Goal: Task Accomplishment & Management: Manage account settings

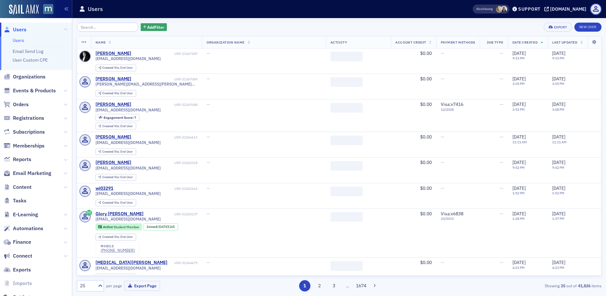
click at [117, 28] on input "search" at bounding box center [108, 27] width 62 height 9
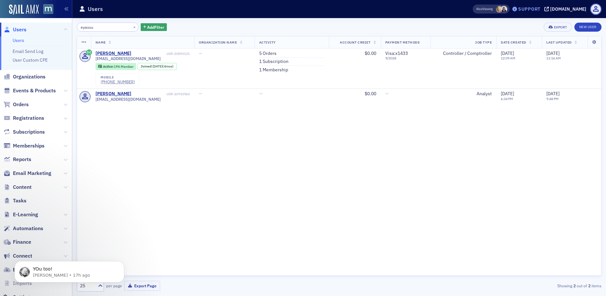
type input "eyassu"
click at [536, 9] on div "Support" at bounding box center [529, 9] width 22 height 6
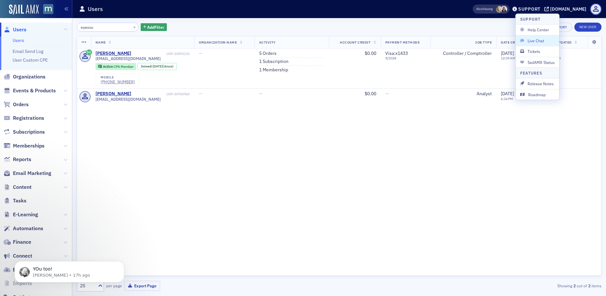
click at [539, 40] on span "Live Chat" at bounding box center [537, 41] width 35 height 6
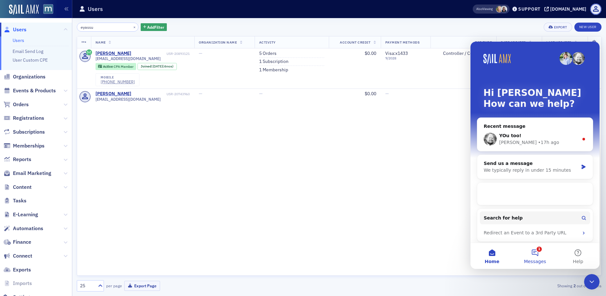
click at [538, 256] on button "1 Messages" at bounding box center [534, 256] width 43 height 26
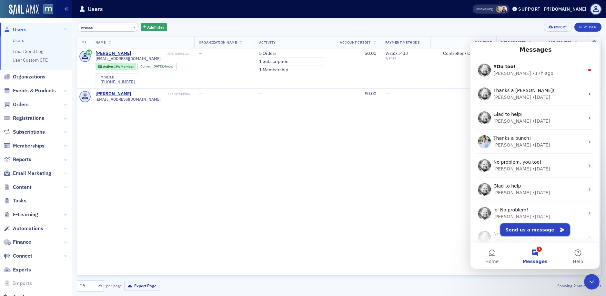
click at [546, 229] on button "Send us a message" at bounding box center [535, 229] width 70 height 13
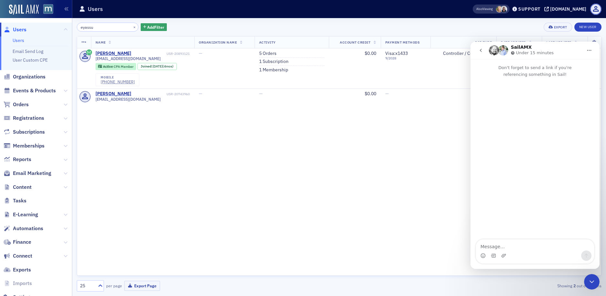
click at [527, 246] on textarea "Message…" at bounding box center [535, 244] width 118 height 11
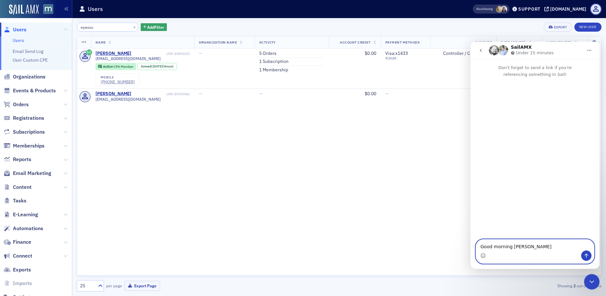
type textarea "Good morning [PERSON_NAME],"
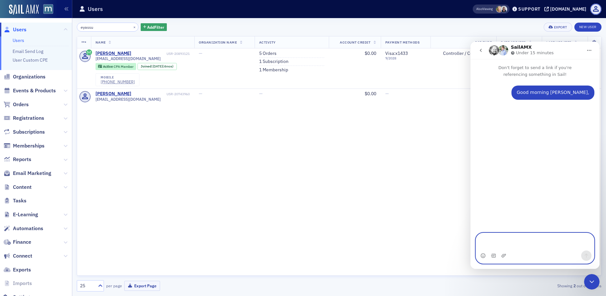
type textarea "I"
drag, startPoint x: 506, startPoint y: 252, endPoint x: 471, endPoint y: 244, distance: 36.1
click at [471, 244] on div "Ihave Ihave" at bounding box center [535, 251] width 129 height 25
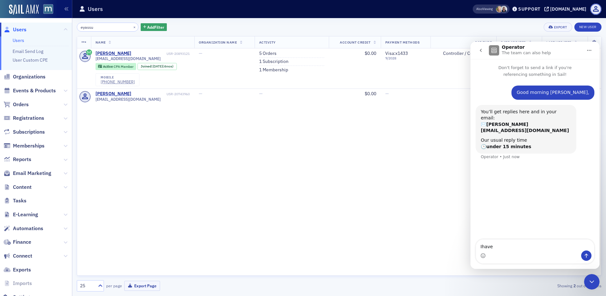
click at [508, 249] on textarea "Ihave" at bounding box center [535, 244] width 118 height 11
type textarea "I"
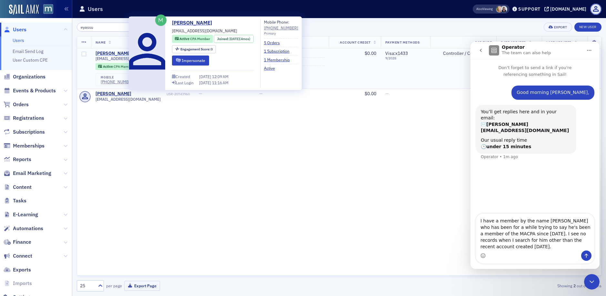
click at [109, 53] on div "Eyassu Negusse" at bounding box center [114, 54] width 36 height 6
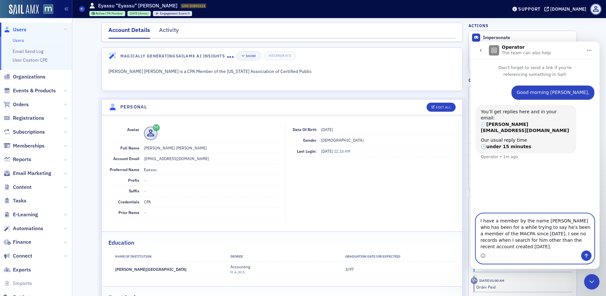
click at [542, 247] on textarea "I have a member by the name [PERSON_NAME] who has been for a while trying to sa…" at bounding box center [535, 232] width 118 height 37
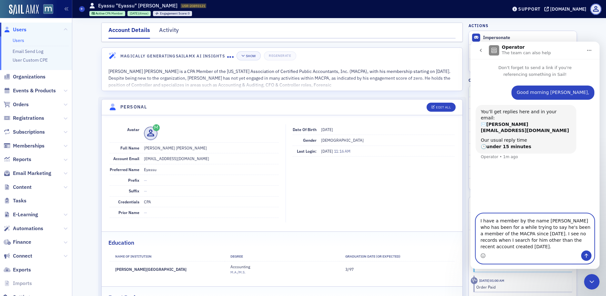
paste textarea "[URL][DOMAIN_NAME]"
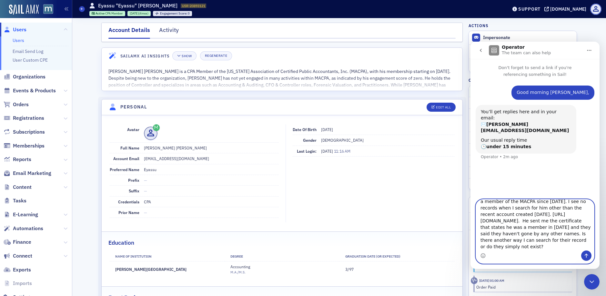
scroll to position [25, 0]
type textarea "I have a member by the name Eyassu Negusse who has been for a while trying to s…"
click at [586, 258] on icon "Send a message…" at bounding box center [586, 255] width 5 height 5
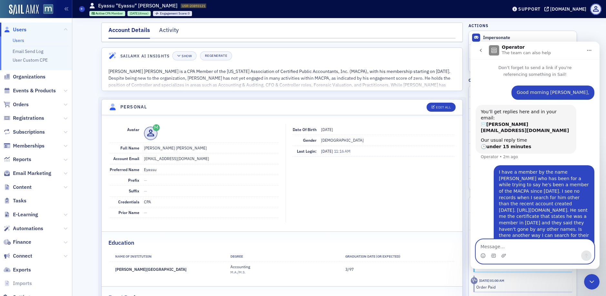
scroll to position [10, 0]
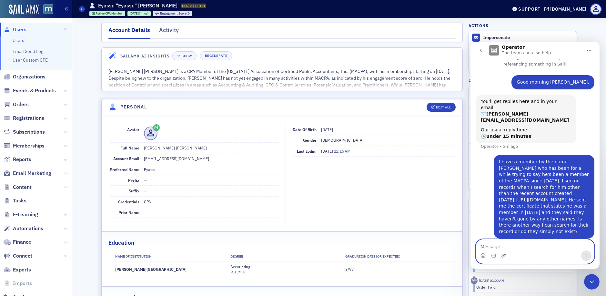
click at [503, 255] on icon "Upload attachment" at bounding box center [503, 255] width 5 height 5
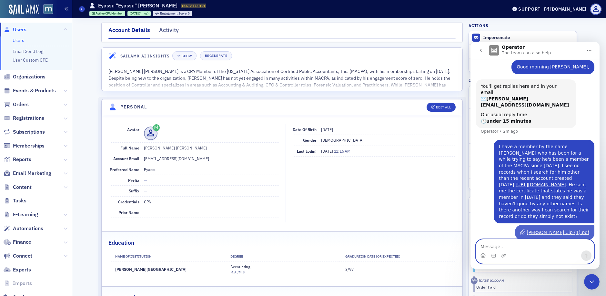
scroll to position [26, 0]
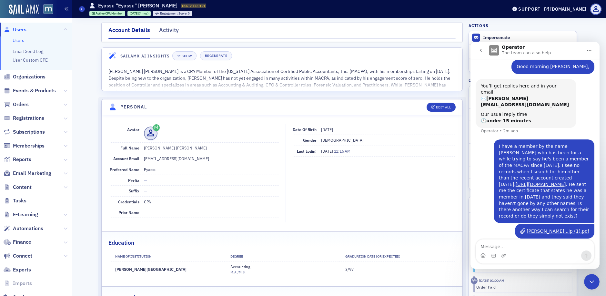
click at [595, 283] on icon "Close Intercom Messenger" at bounding box center [592, 282] width 8 height 8
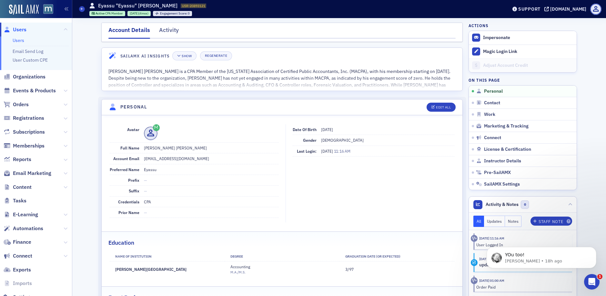
scroll to position [0, 0]
click at [23, 29] on span "Users" at bounding box center [20, 29] width 14 height 7
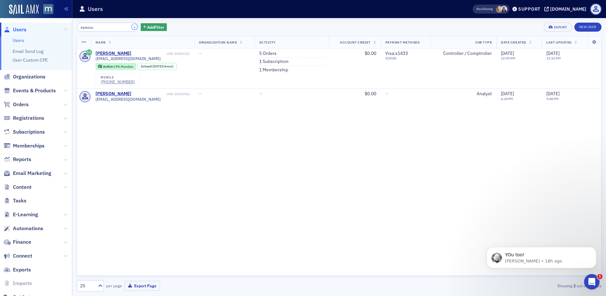
click at [132, 27] on button "×" at bounding box center [135, 27] width 6 height 6
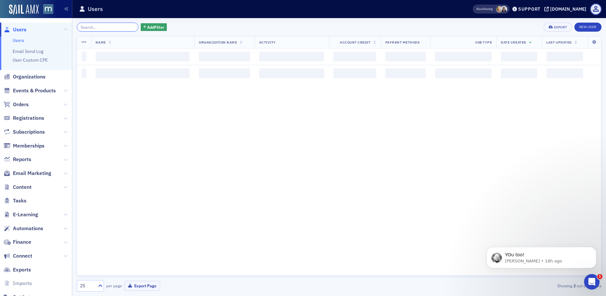
click at [121, 26] on input "search" at bounding box center [108, 27] width 62 height 9
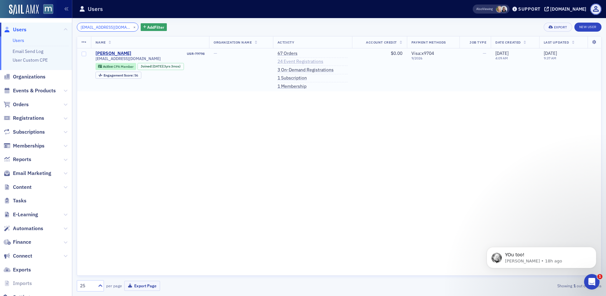
type input "ghud22@gmail.com"
click at [309, 63] on link "24 Event Registrations" at bounding box center [301, 62] width 46 height 6
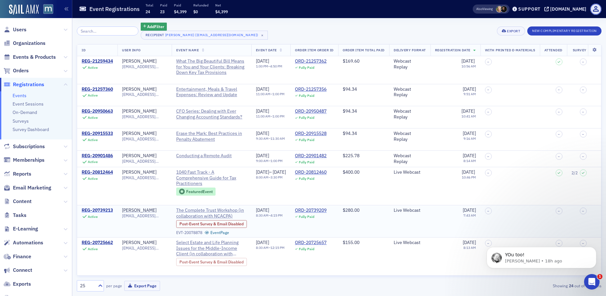
click at [109, 211] on div "REG-20739213" at bounding box center [97, 211] width 31 height 6
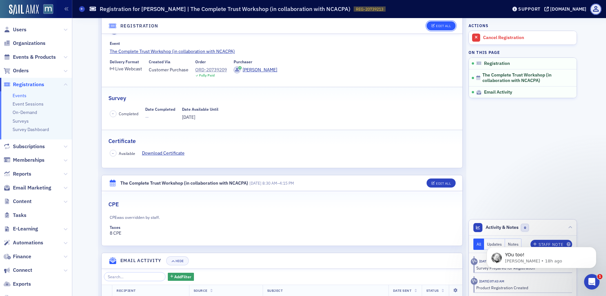
click at [436, 27] on div "Edit All" at bounding box center [443, 26] width 15 height 4
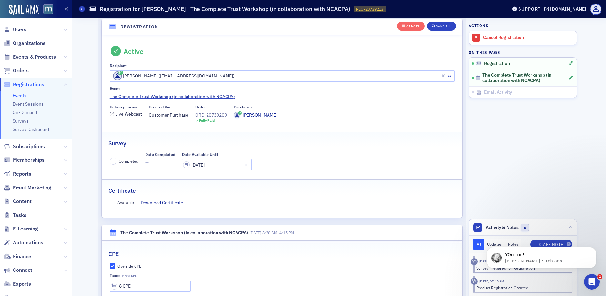
scroll to position [17, 0]
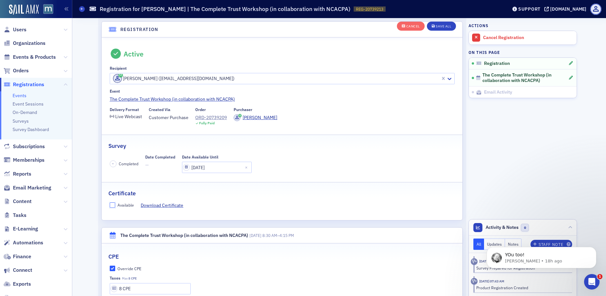
click at [112, 205] on input "Available" at bounding box center [113, 205] width 6 height 6
checkbox input "true"
click at [439, 23] on button "Save All" at bounding box center [441, 26] width 29 height 9
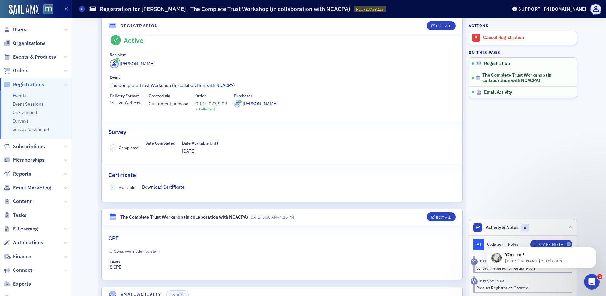
scroll to position [249, 0]
click at [23, 29] on span "Users" at bounding box center [20, 29] width 14 height 7
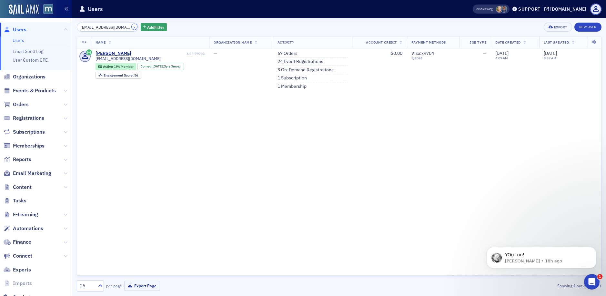
click at [132, 26] on button "×" at bounding box center [135, 27] width 6 height 6
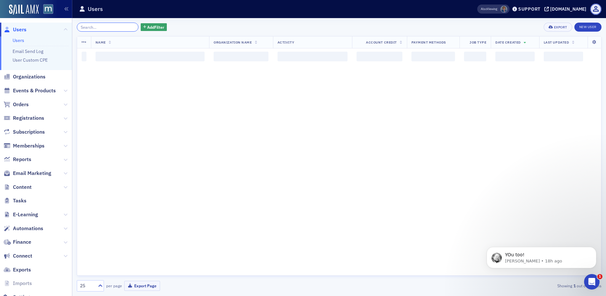
click at [124, 26] on input "search" at bounding box center [108, 27] width 62 height 9
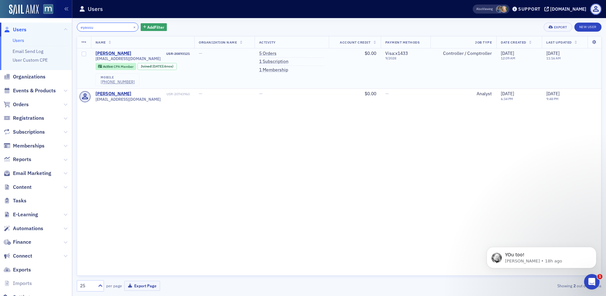
type input "eyassu"
click at [108, 53] on div "Eyassu Negusse" at bounding box center [114, 54] width 36 height 6
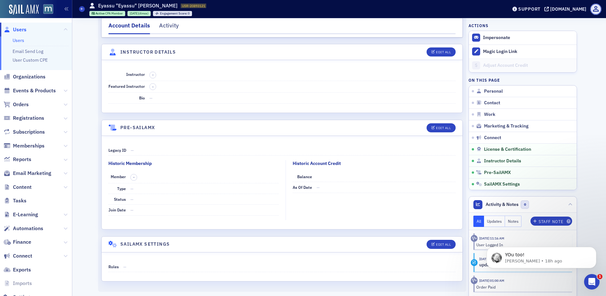
scroll to position [1390, 0]
click at [437, 127] on div "Edit All" at bounding box center [443, 128] width 15 height 4
select select "US"
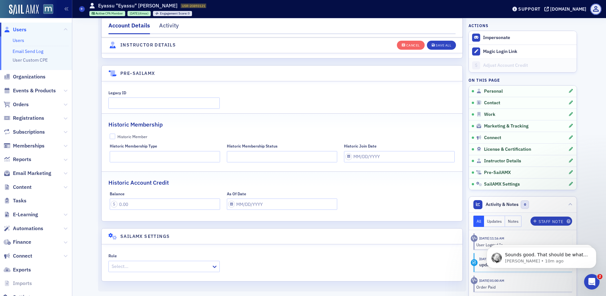
scroll to position [306, 0]
click at [27, 105] on span "Orders" at bounding box center [21, 104] width 16 height 7
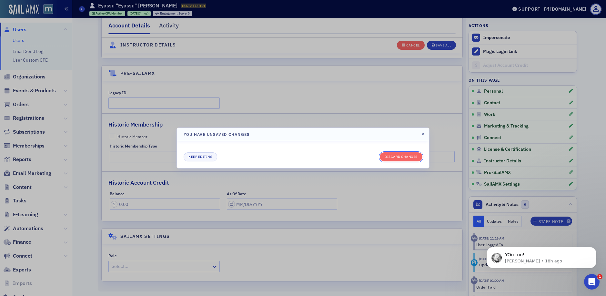
drag, startPoint x: 406, startPoint y: 157, endPoint x: 393, endPoint y: 151, distance: 14.2
click at [406, 157] on button "Discard changes" at bounding box center [401, 156] width 43 height 9
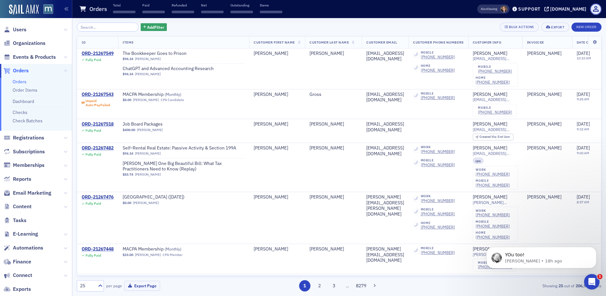
click at [106, 26] on input "search" at bounding box center [108, 27] width 62 height 9
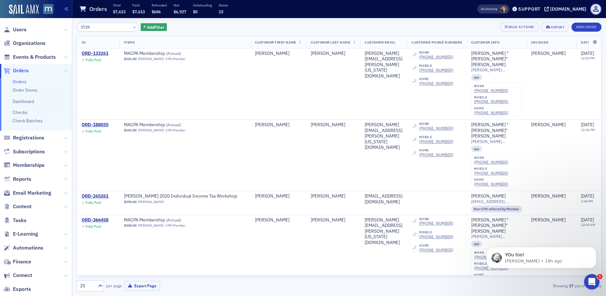
drag, startPoint x: 96, startPoint y: 26, endPoint x: 77, endPoint y: 27, distance: 19.1
click at [77, 27] on input "5739" at bounding box center [108, 27] width 62 height 9
type input "5739"
click at [24, 29] on span "Users" at bounding box center [20, 29] width 14 height 7
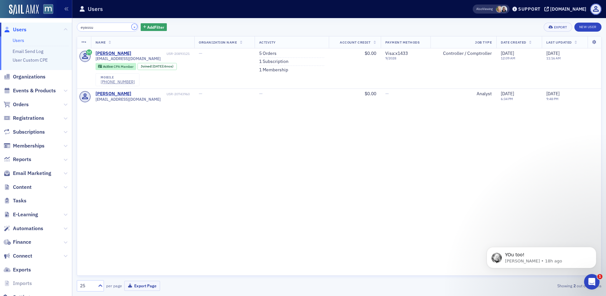
click at [132, 26] on button "×" at bounding box center [135, 27] width 6 height 6
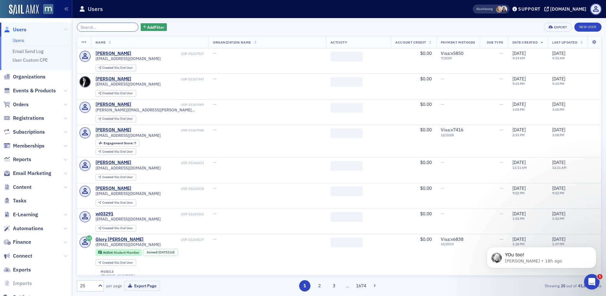
click at [116, 28] on input "search" at bounding box center [108, 27] width 62 height 9
paste input "5739"
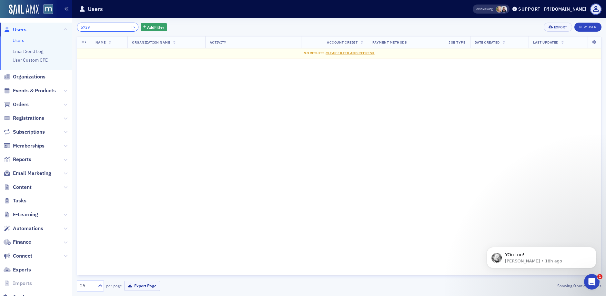
type input "5739"
click at [132, 28] on button "×" at bounding box center [135, 27] width 6 height 6
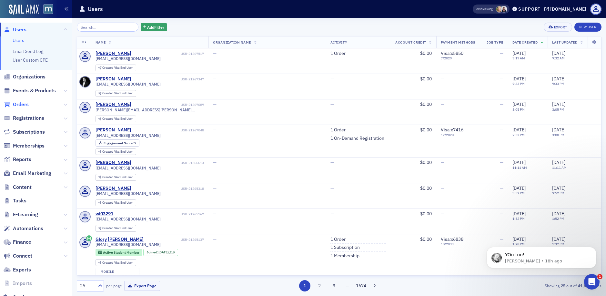
click at [23, 103] on span "Orders" at bounding box center [21, 104] width 16 height 7
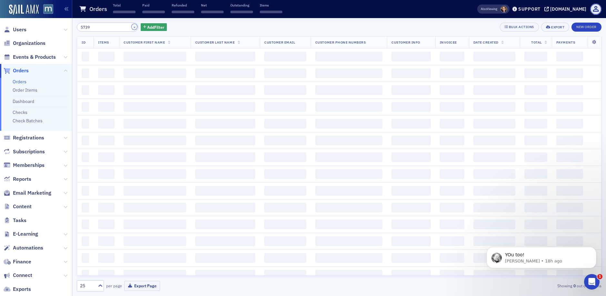
click at [132, 26] on button "×" at bounding box center [135, 27] width 6 height 6
click at [143, 26] on icon "button" at bounding box center [144, 27] width 3 height 4
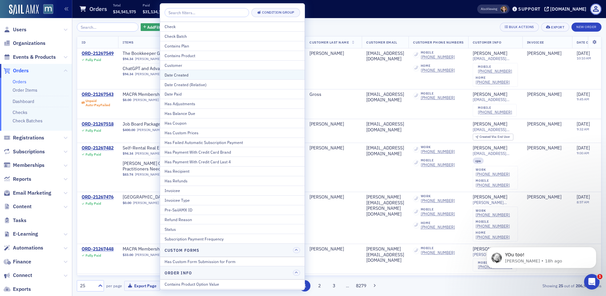
click at [185, 76] on div "Date Created" at bounding box center [233, 75] width 136 height 6
select select "7"
select select "2025"
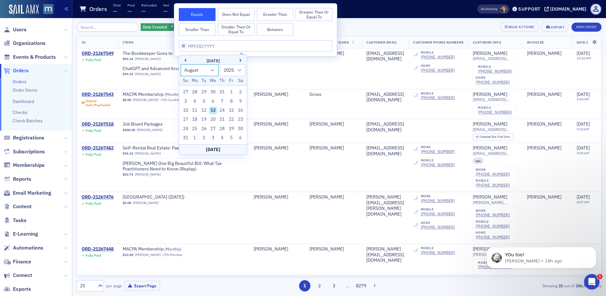
click at [210, 70] on select "January February March April May June July August September October November De…" at bounding box center [200, 70] width 38 height 12
select select "6"
click at [181, 64] on select "January February March April May June July August September October November De…" at bounding box center [200, 70] width 38 height 12
click at [213, 127] on div "30" at bounding box center [213, 129] width 8 height 8
type input "07/30/2025"
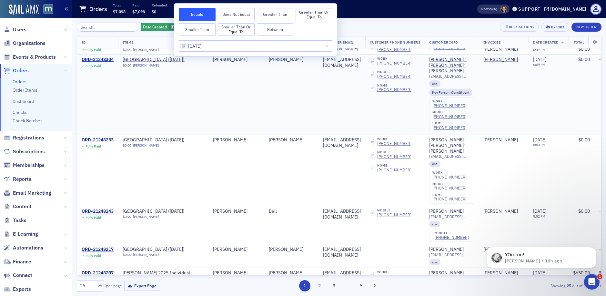
scroll to position [604, 0]
click at [183, 46] on input "07/30/2025" at bounding box center [256, 45] width 154 height 11
select select "6"
select select "2025"
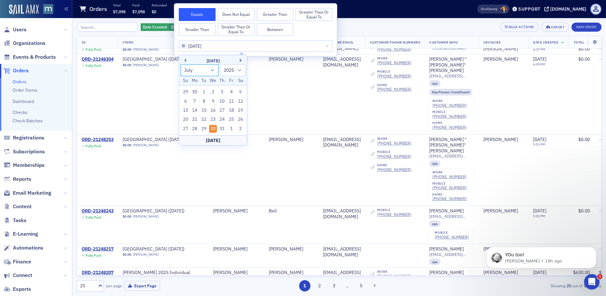
click at [210, 69] on select "January February March April May June July August September October November De…" at bounding box center [200, 70] width 38 height 12
select select "5"
click at [181, 64] on select "January February March April May June July August September October November De…" at bounding box center [200, 70] width 38 height 12
click at [196, 128] on div "30" at bounding box center [195, 129] width 8 height 8
type input "06/30/2025"
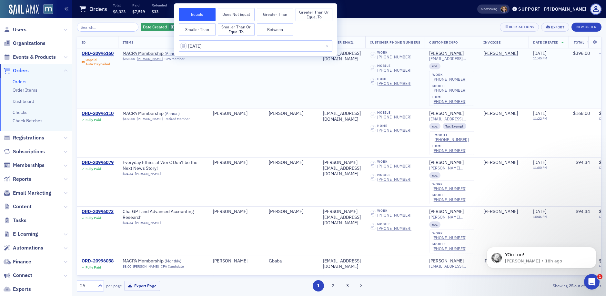
click at [307, 68] on td "Schultz" at bounding box center [291, 78] width 54 height 60
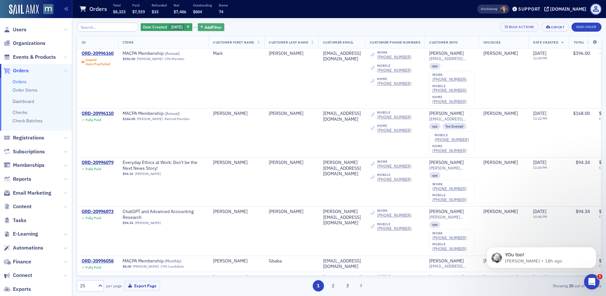
click at [210, 27] on span "Add Filter" at bounding box center [213, 27] width 17 height 6
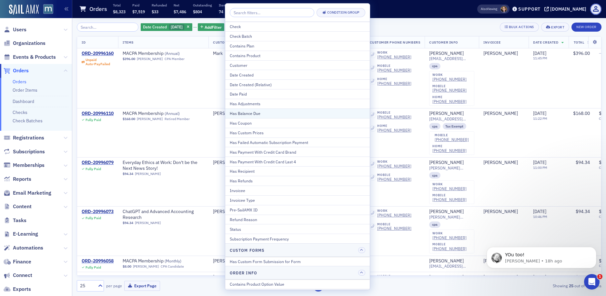
click at [254, 115] on div "Has Balance Due" at bounding box center [298, 113] width 136 height 6
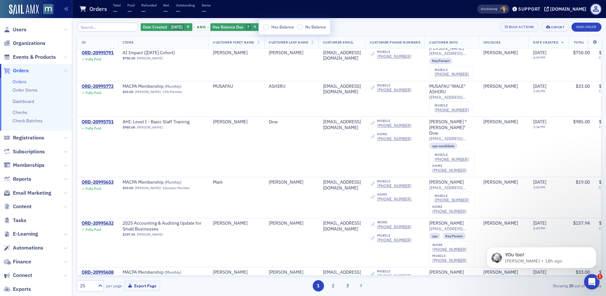
scroll to position [780, 0]
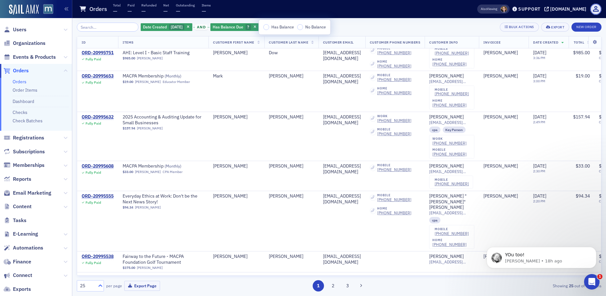
click at [103, 285] on icon at bounding box center [100, 285] width 6 height 6
click at [92, 249] on div "100" at bounding box center [90, 246] width 19 height 7
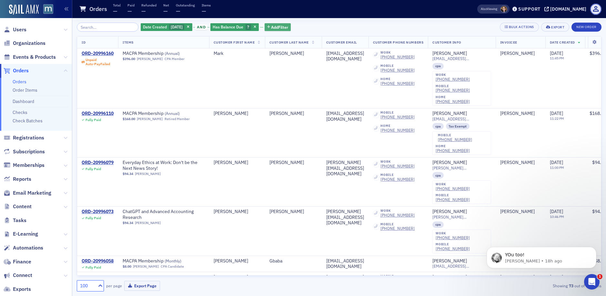
click at [280, 27] on span "Add Filter" at bounding box center [279, 27] width 17 height 6
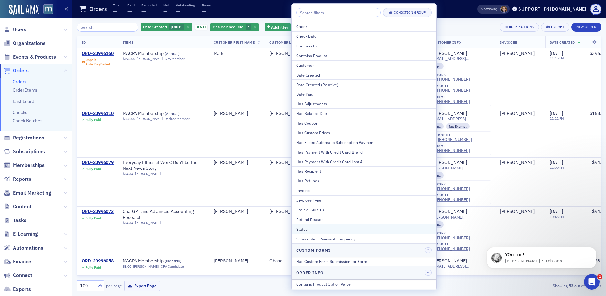
click at [305, 228] on div "Status" at bounding box center [364, 229] width 136 height 6
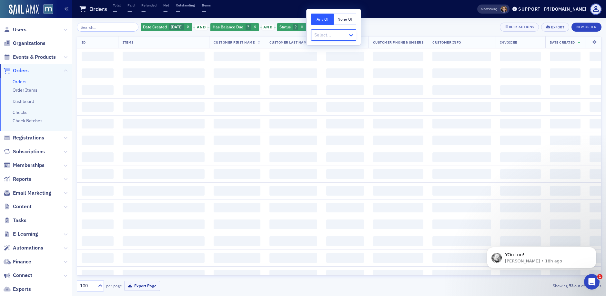
click at [350, 36] on icon at bounding box center [351, 35] width 4 height 2
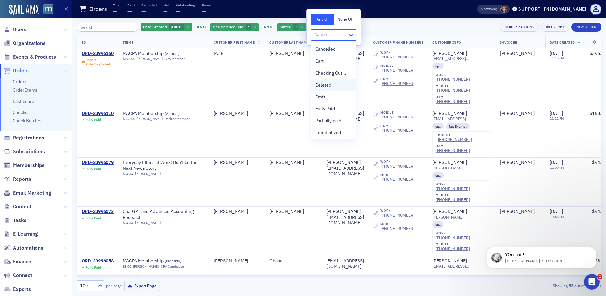
scroll to position [13, 0]
click at [330, 133] on div "Unpaid" at bounding box center [333, 131] width 37 height 7
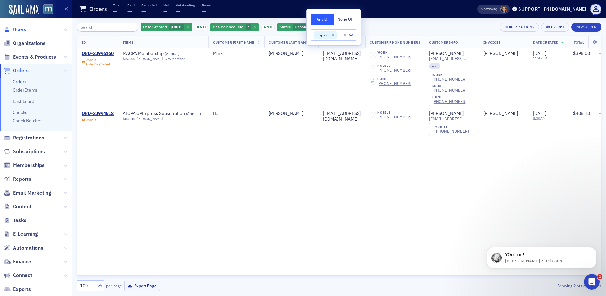
click at [18, 30] on span "Users" at bounding box center [20, 29] width 14 height 7
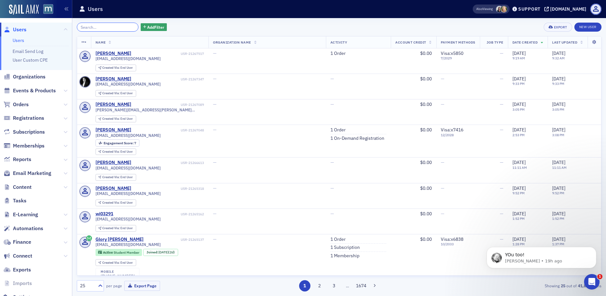
paste input "RYAN LEVY"
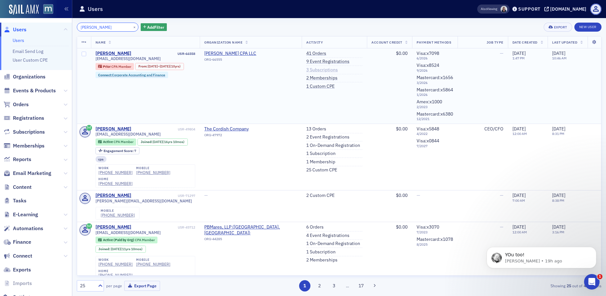
type input "RYAN LEVY"
click at [306, 70] on link "3 Subscriptions" at bounding box center [322, 70] width 32 height 6
click at [308, 53] on link "41 Orders" at bounding box center [316, 54] width 20 height 6
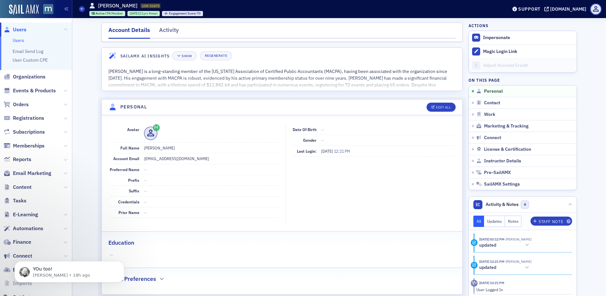
click at [19, 28] on span "Users" at bounding box center [20, 29] width 14 height 7
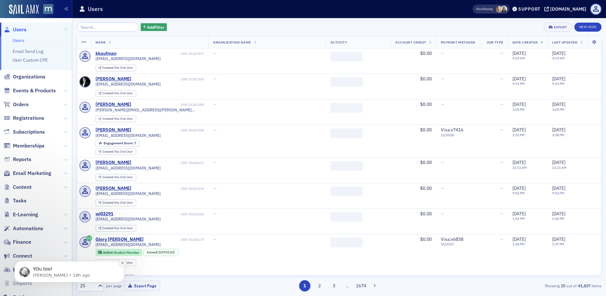
click at [121, 263] on icon "Dismiss notification" at bounding box center [123, 263] width 4 height 4
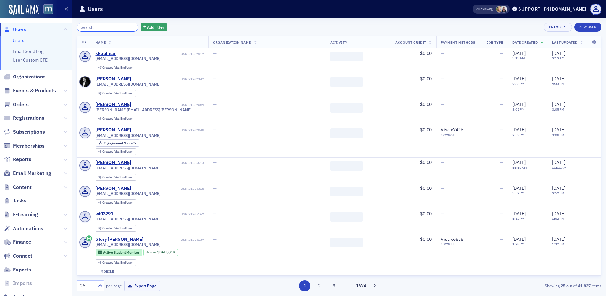
click at [92, 27] on input "search" at bounding box center [108, 27] width 62 height 9
paste input "[EMAIL_ADDRESS][DOMAIN_NAME]"
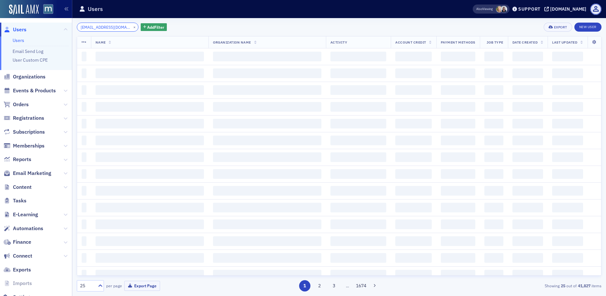
scroll to position [0, 8]
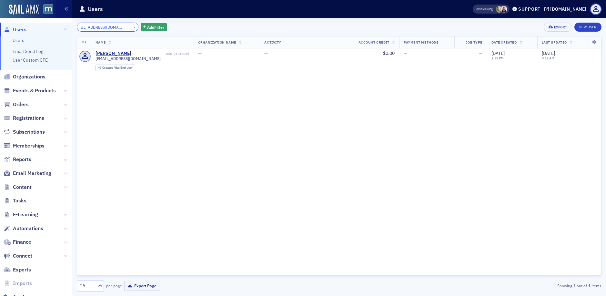
type input "[EMAIL_ADDRESS][DOMAIN_NAME]"
click at [130, 28] on div "edalswartz6497@gmail.com × Add Filter Export New User Name Organization Name Ac…" at bounding box center [339, 157] width 525 height 269
click at [132, 27] on button "×" at bounding box center [135, 27] width 6 height 6
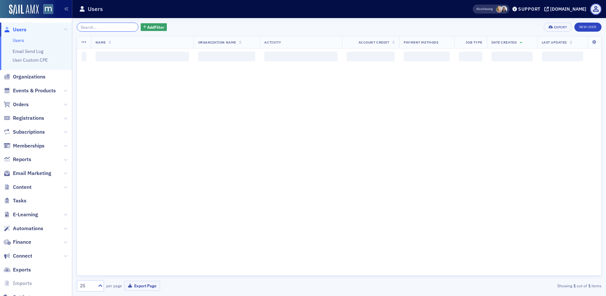
click at [116, 27] on input "search" at bounding box center [108, 27] width 62 height 9
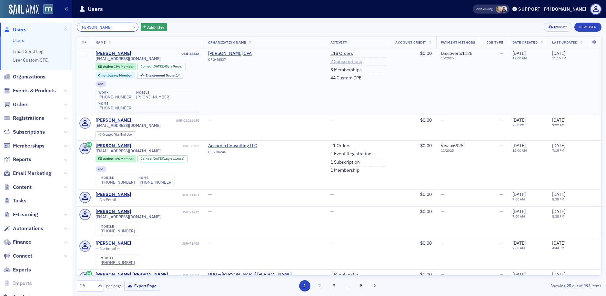
type input "[PERSON_NAME]"
click at [331, 59] on link "2 Subscriptions" at bounding box center [346, 62] width 32 height 6
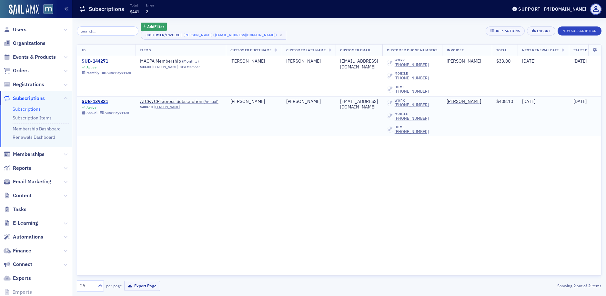
click at [105, 101] on div "SUB-139821" at bounding box center [105, 102] width 47 height 6
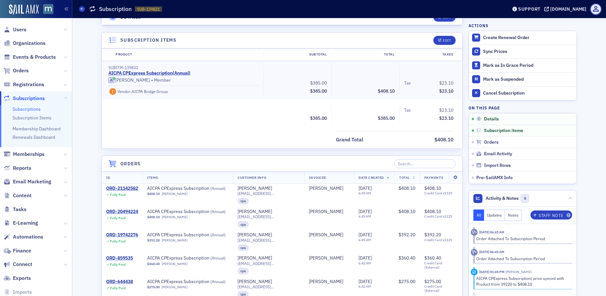
scroll to position [186, 0]
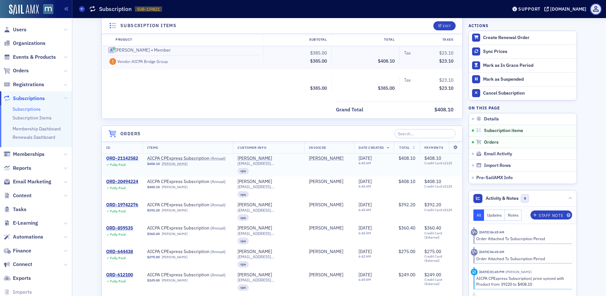
click at [129, 157] on div "ORD-21142582" at bounding box center [122, 159] width 32 height 6
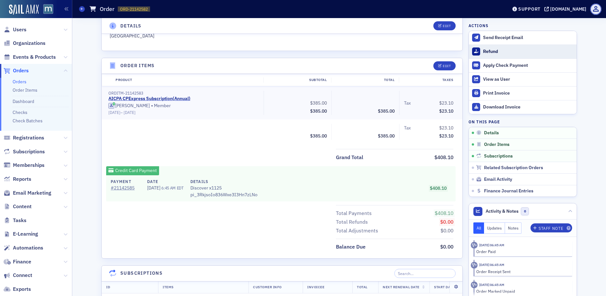
click at [478, 50] on button "Refund" at bounding box center [523, 52] width 108 height 14
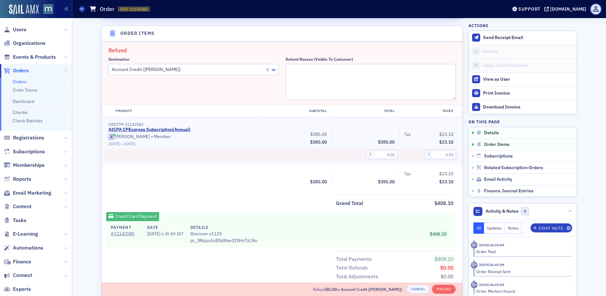
scroll to position [223, 0]
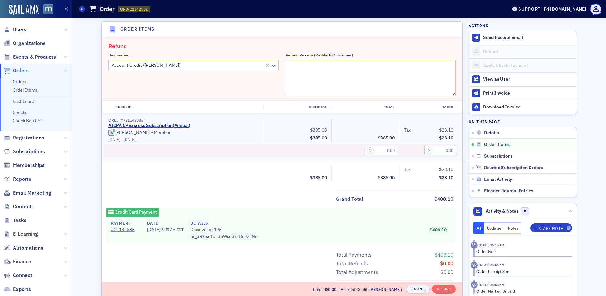
click at [272, 65] on icon at bounding box center [274, 66] width 4 height 2
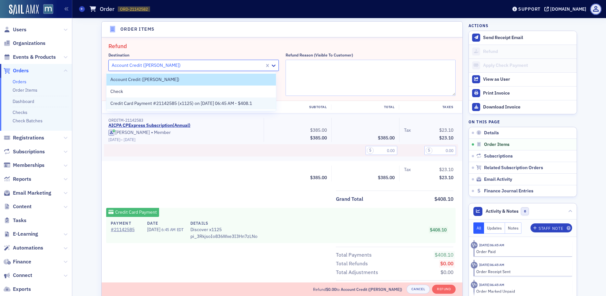
click at [227, 100] on span "Credit Card Payment #21142585 (x1125) on 7/14/2025 06:45 AM - $408.1" at bounding box center [181, 103] width 142 height 7
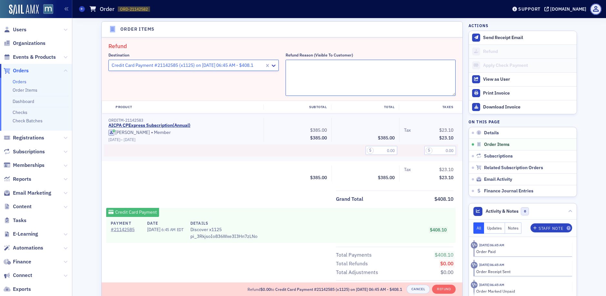
click at [293, 72] on textarea "Refund Reason (Visible to Customer)" at bounding box center [371, 78] width 170 height 36
paste textarea "My name is Edward Swartz. A few weeks ago I was charged for a CPE subscription …"
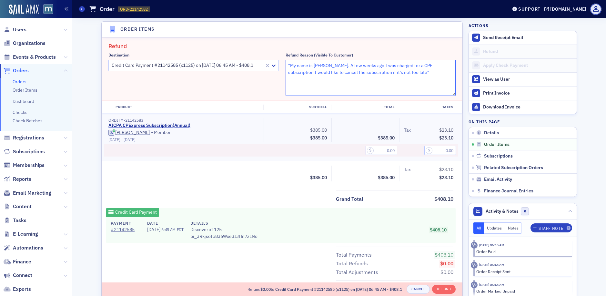
type textarea ""My name is [PERSON_NAME]. A few weeks ago I was charged for a CPE subscription…"
click at [375, 153] on input "text" at bounding box center [382, 150] width 32 height 9
type input "385.00"
click at [441, 148] on input "text" at bounding box center [440, 150] width 32 height 9
type input "23.10"
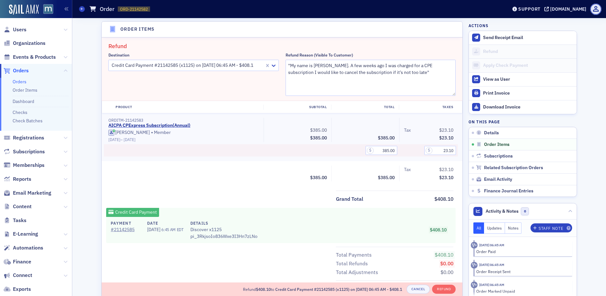
click at [320, 195] on div "Grand Total $408.10" at bounding box center [282, 196] width 361 height 13
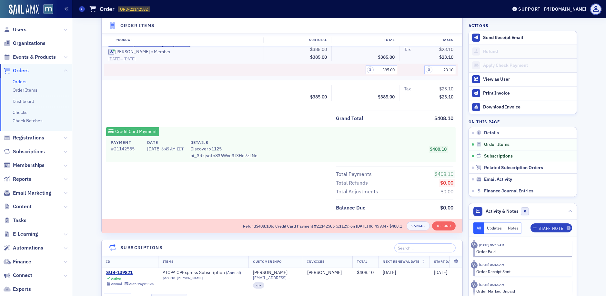
scroll to position [309, 0]
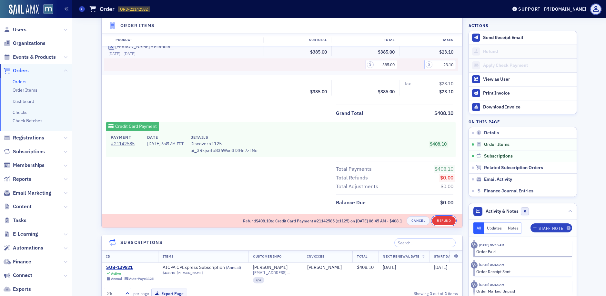
click at [436, 218] on button "Refund" at bounding box center [444, 220] width 24 height 9
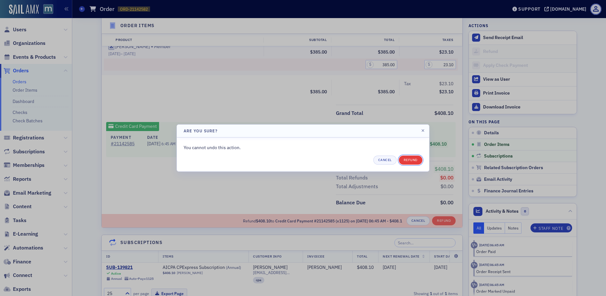
click at [414, 161] on button "Refund" at bounding box center [411, 160] width 24 height 9
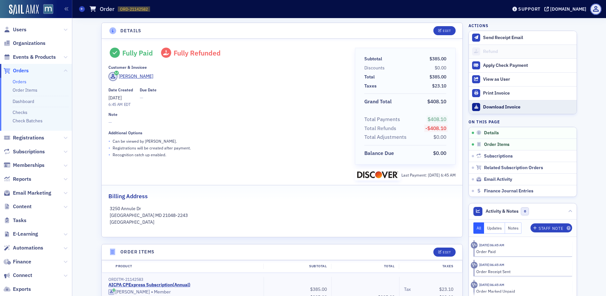
click at [508, 103] on link "Download Invoice" at bounding box center [523, 107] width 108 height 14
click at [18, 28] on span "Users" at bounding box center [20, 29] width 14 height 7
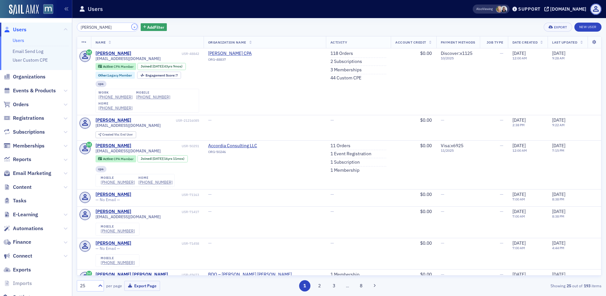
click at [132, 27] on button "×" at bounding box center [135, 27] width 6 height 6
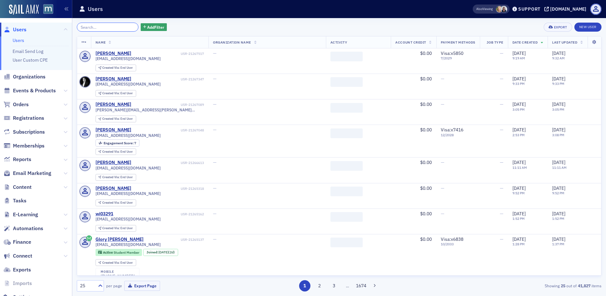
click at [120, 27] on input "search" at bounding box center [108, 27] width 62 height 9
paste input "[EMAIL_ADDRESS][DOMAIN_NAME]"
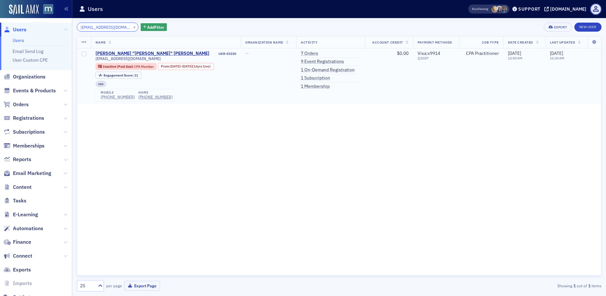
type input "[EMAIL_ADDRESS][DOMAIN_NAME]"
click at [116, 98] on div "[PHONE_NUMBER]" at bounding box center [118, 97] width 34 height 5
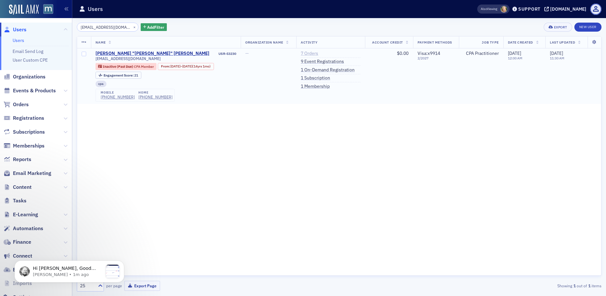
click at [306, 53] on link "7 Orders" at bounding box center [309, 54] width 17 height 6
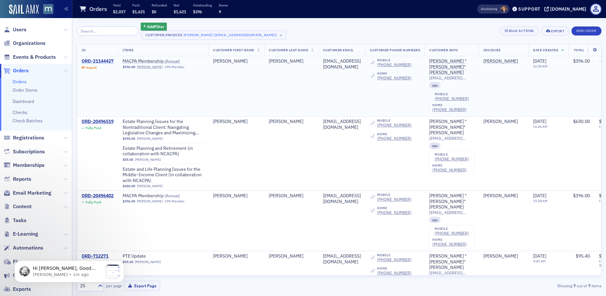
click at [98, 60] on div "ORD-21144427" at bounding box center [98, 61] width 32 height 6
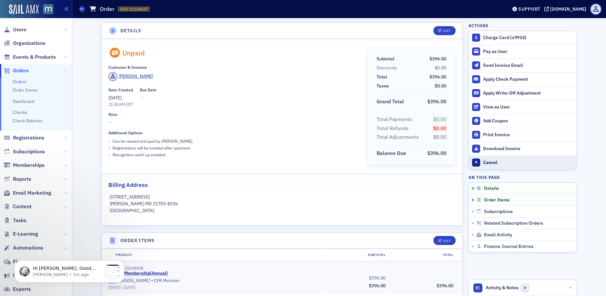
click at [505, 161] on div "Cancel" at bounding box center [528, 163] width 90 height 6
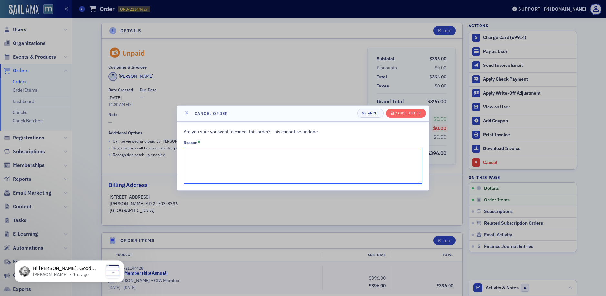
click at [333, 165] on textarea "Reason *" at bounding box center [303, 165] width 239 height 36
type textarea "Member has to cancel due to financial constraints."
click at [413, 113] on div "Cancel order" at bounding box center [408, 113] width 26 height 4
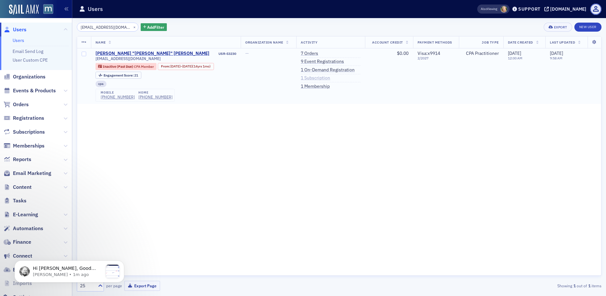
click at [319, 78] on link "1 Subscription" at bounding box center [315, 78] width 29 height 6
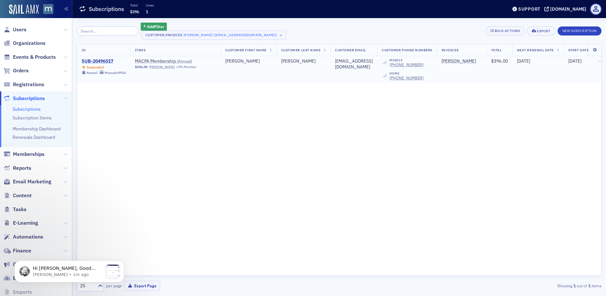
click at [109, 60] on div "SUB-20496517" at bounding box center [104, 61] width 44 height 6
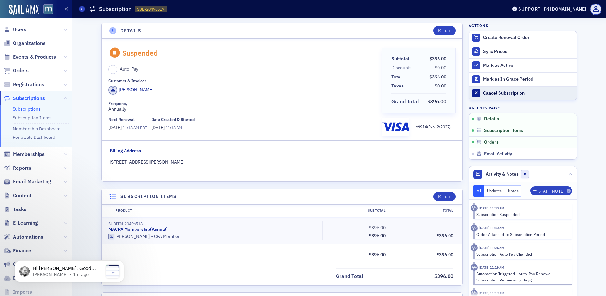
click at [495, 95] on div "Cancel Subscription" at bounding box center [528, 93] width 90 height 6
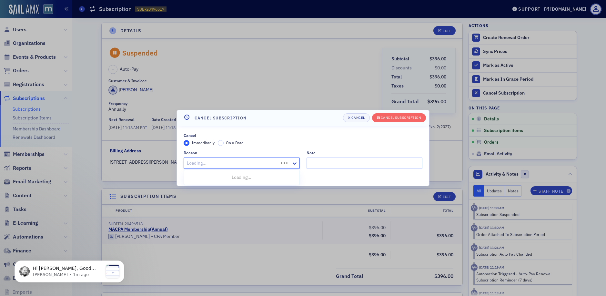
click at [282, 164] on div "Loading..." at bounding box center [242, 162] width 116 height 11
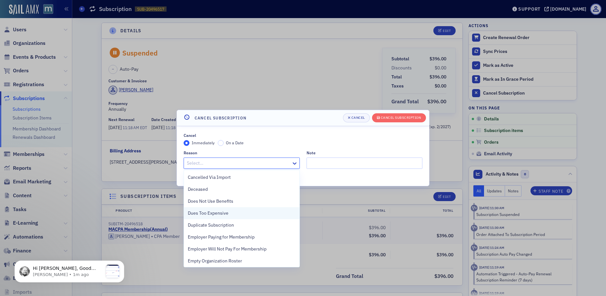
click at [223, 215] on span "Dues Too Expensive" at bounding box center [208, 213] width 41 height 7
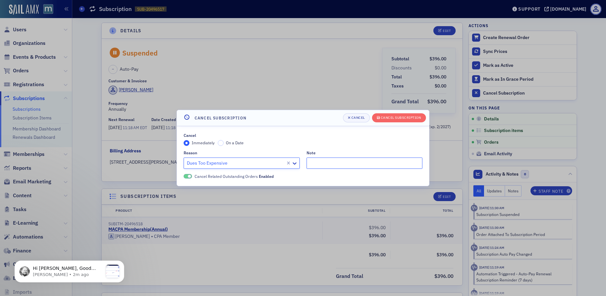
click at [318, 163] on input "Note" at bounding box center [365, 162] width 116 height 11
type input "Member is unable to afford at the moment!"
click at [409, 116] on div "Cancel Subscription" at bounding box center [401, 118] width 40 height 4
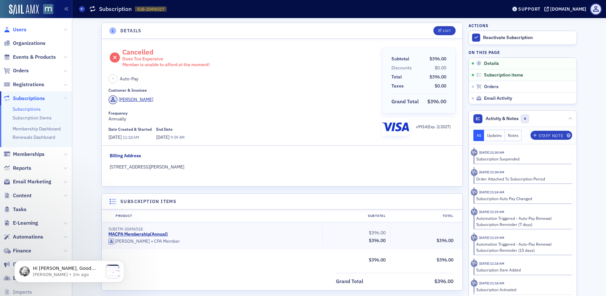
click at [20, 28] on span "Users" at bounding box center [20, 29] width 14 height 7
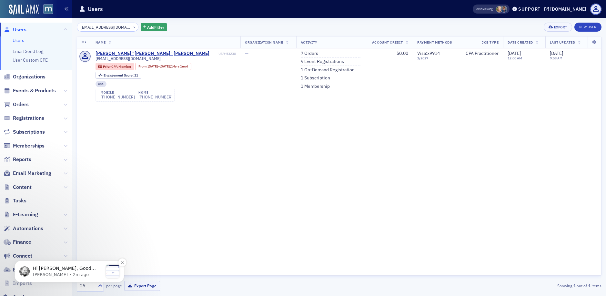
click at [86, 267] on p "Hi [PERSON_NAME], Good morning &gt; Is there another way I can search for their…" at bounding box center [68, 268] width 70 height 6
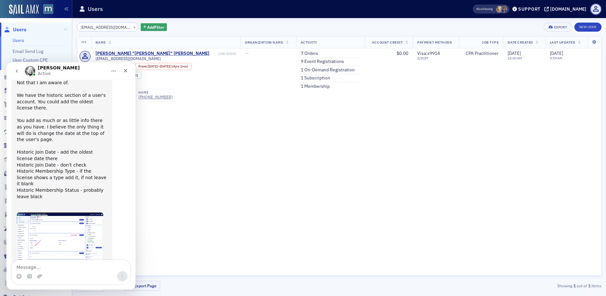
scroll to position [259, 0]
click at [48, 212] on img "Aidan says…" at bounding box center [60, 236] width 86 height 49
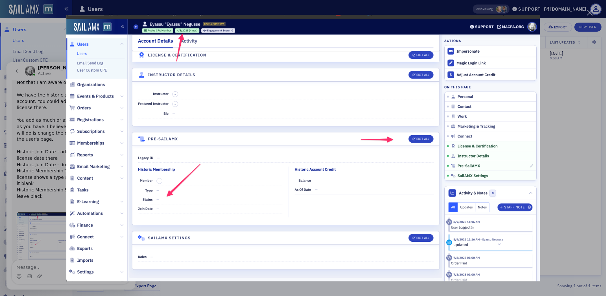
click at [56, 37] on div "Intercom messenger" at bounding box center [303, 148] width 606 height 296
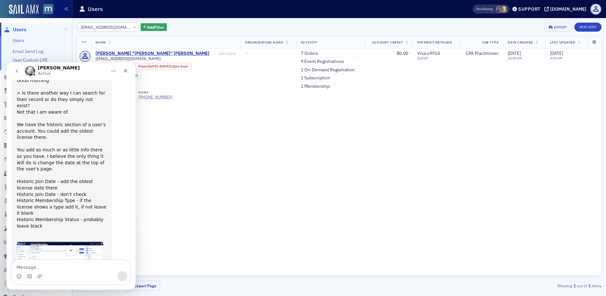
scroll to position [222, 0]
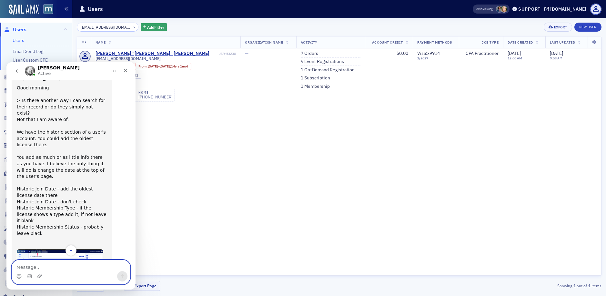
click at [22, 267] on textarea "Message…" at bounding box center [71, 265] width 118 height 11
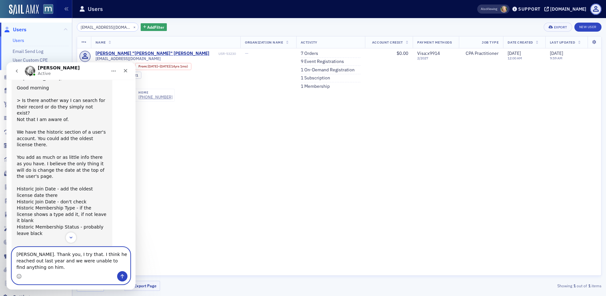
type textarea "[PERSON_NAME]. Thank you, I try that. I think he reached out last year and we w…"
click at [120, 275] on icon "Send a message…" at bounding box center [122, 276] width 5 height 5
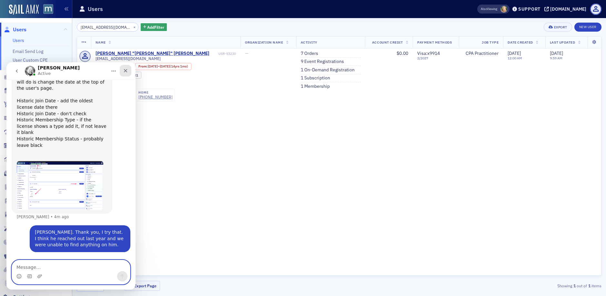
scroll to position [305, 0]
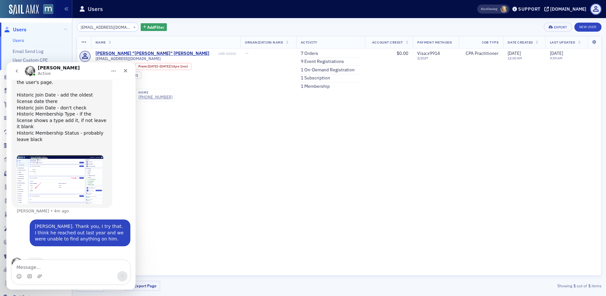
drag, startPoint x: 124, startPoint y: 71, endPoint x: 88, endPoint y: 54, distance: 39.5
click html "[PERSON_NAME] Active Don't forget to send a link if you're referencing somethin…"
click at [132, 27] on button "×" at bounding box center [135, 27] width 6 height 6
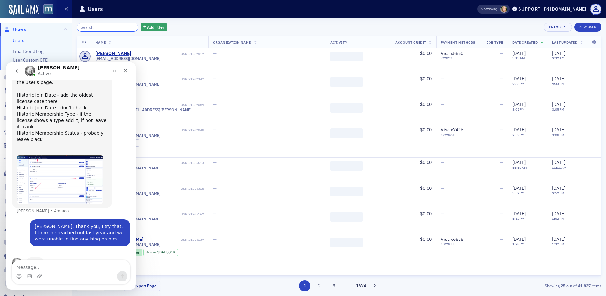
click at [124, 27] on input "search" at bounding box center [108, 27] width 62 height 9
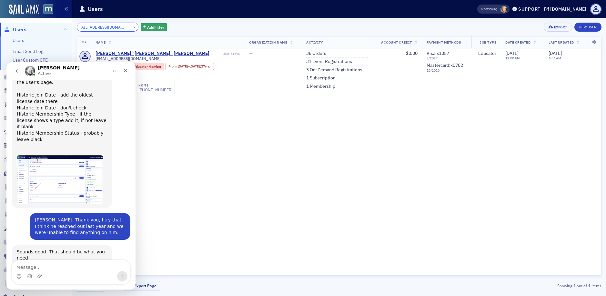
scroll to position [306, 0]
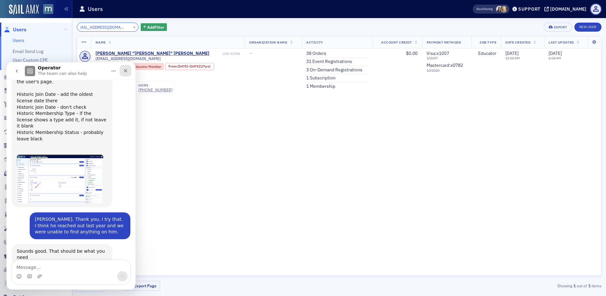
type input "[EMAIL_ADDRESS][DOMAIN_NAME]"
click at [127, 69] on icon "Close" at bounding box center [125, 70] width 5 height 5
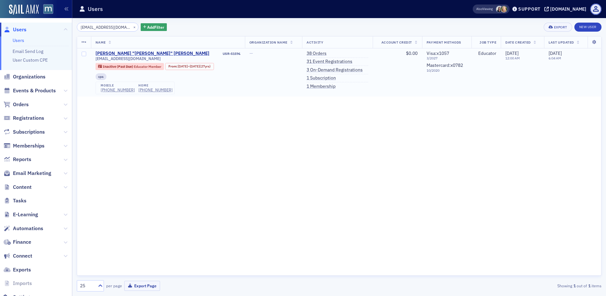
scroll to position [306, 0]
click at [122, 93] on div "mobile [PHONE_NUMBER] home [PHONE_NUMBER]" at bounding box center [135, 88] width 79 height 13
click at [122, 90] on div "[PHONE_NUMBER]" at bounding box center [118, 89] width 34 height 5
click at [132, 27] on button "×" at bounding box center [135, 27] width 6 height 6
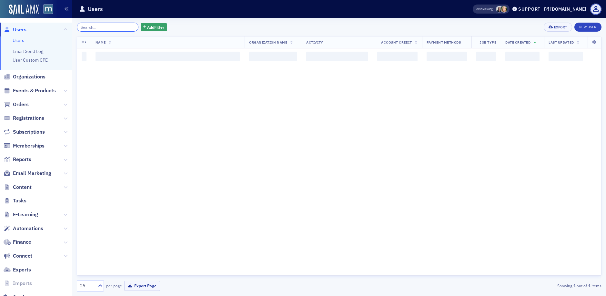
click at [119, 27] on input "search" at bounding box center [108, 27] width 62 height 9
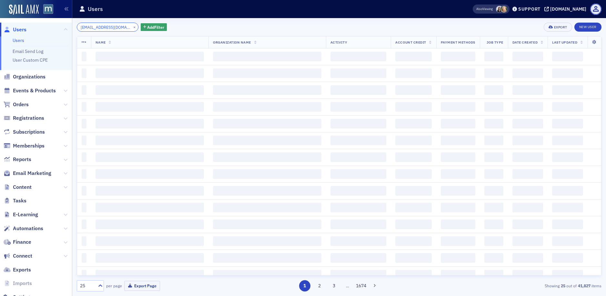
scroll to position [0, 1]
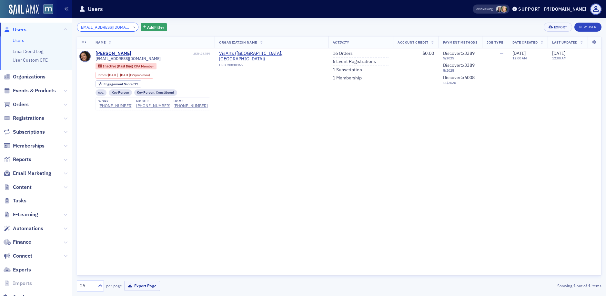
type input "[EMAIL_ADDRESS][DOMAIN_NAME]"
click at [142, 103] on div "[PHONE_NUMBER]" at bounding box center [153, 105] width 34 height 5
